Goal: Find specific page/section: Find specific page/section

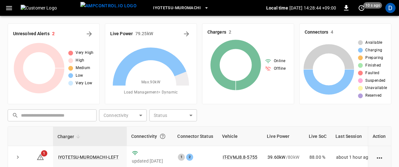
click at [9, 9] on icon "button" at bounding box center [9, 8] width 6 height 4
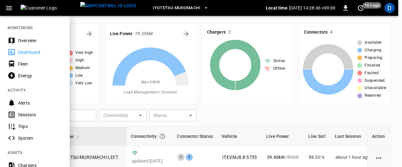
click at [29, 76] on div "Energy" at bounding box center [40, 76] width 44 height 6
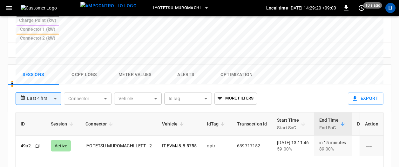
scroll to position [63, 0]
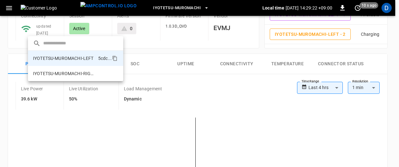
scroll to position [0, 0]
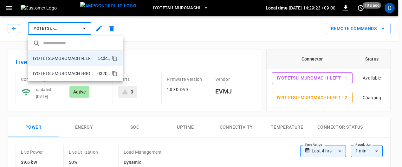
click at [66, 77] on li "IYOTETSU-MUROMACHI-RIGHT 032b ..." at bounding box center [75, 73] width 95 height 15
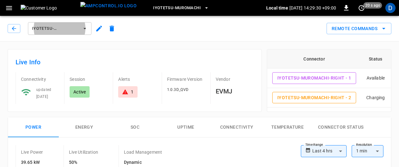
scroll to position [127, 0]
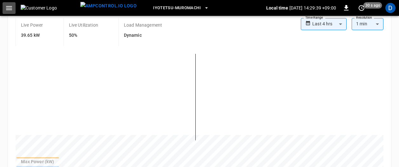
click at [4, 4] on button "button" at bounding box center [9, 8] width 13 height 12
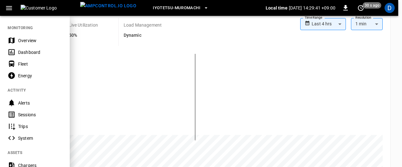
click at [34, 77] on div "Energy" at bounding box center [40, 76] width 44 height 6
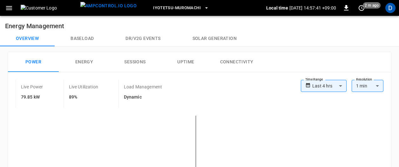
scroll to position [63, 0]
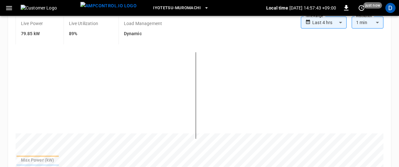
click at [8, 9] on icon "button" at bounding box center [9, 8] width 8 height 8
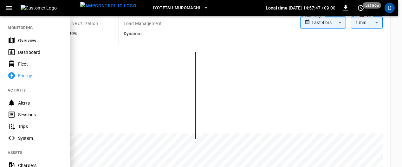
click at [103, 156] on div at bounding box center [201, 83] width 402 height 167
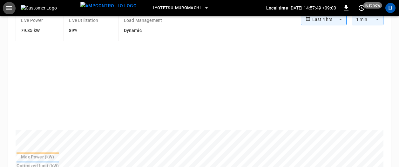
scroll to position [254, 0]
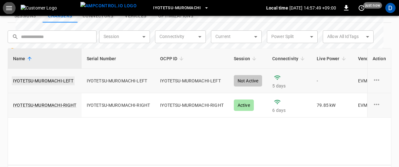
click at [54, 76] on link "IYOTETSU-MUROMACHI-LEFT" at bounding box center [43, 80] width 63 height 9
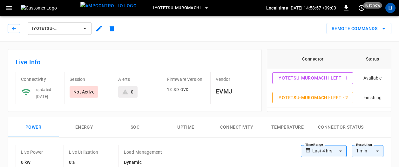
click at [64, 29] on span "IYOTETSU-MUROMACHI-LEFT" at bounding box center [55, 28] width 47 height 7
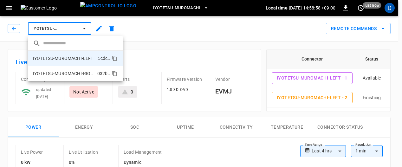
click at [57, 70] on li "IYOTETSU-MUROMACHI-RIGHT 032b ..." at bounding box center [75, 73] width 95 height 15
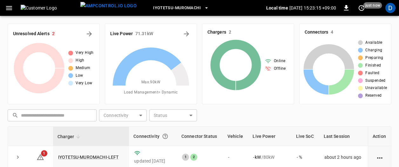
click at [8, 5] on icon "button" at bounding box center [9, 8] width 8 height 8
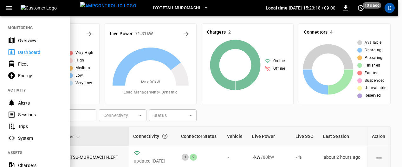
click at [28, 74] on div "Energy" at bounding box center [40, 76] width 44 height 6
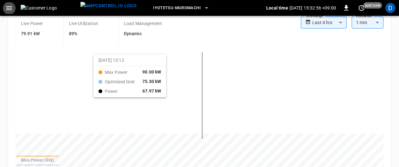
scroll to position [95, 0]
